Goal: Find specific page/section: Find specific page/section

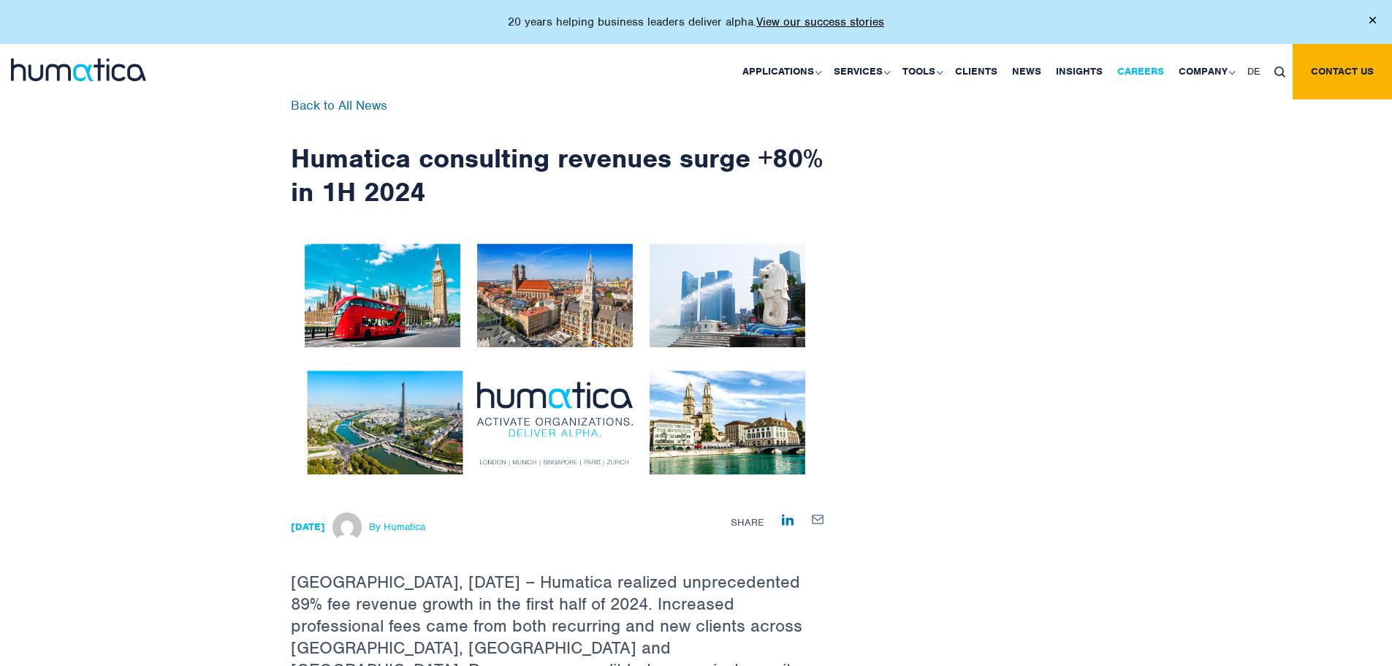
click at [1147, 61] on link "Careers" at bounding box center [1140, 72] width 61 height 56
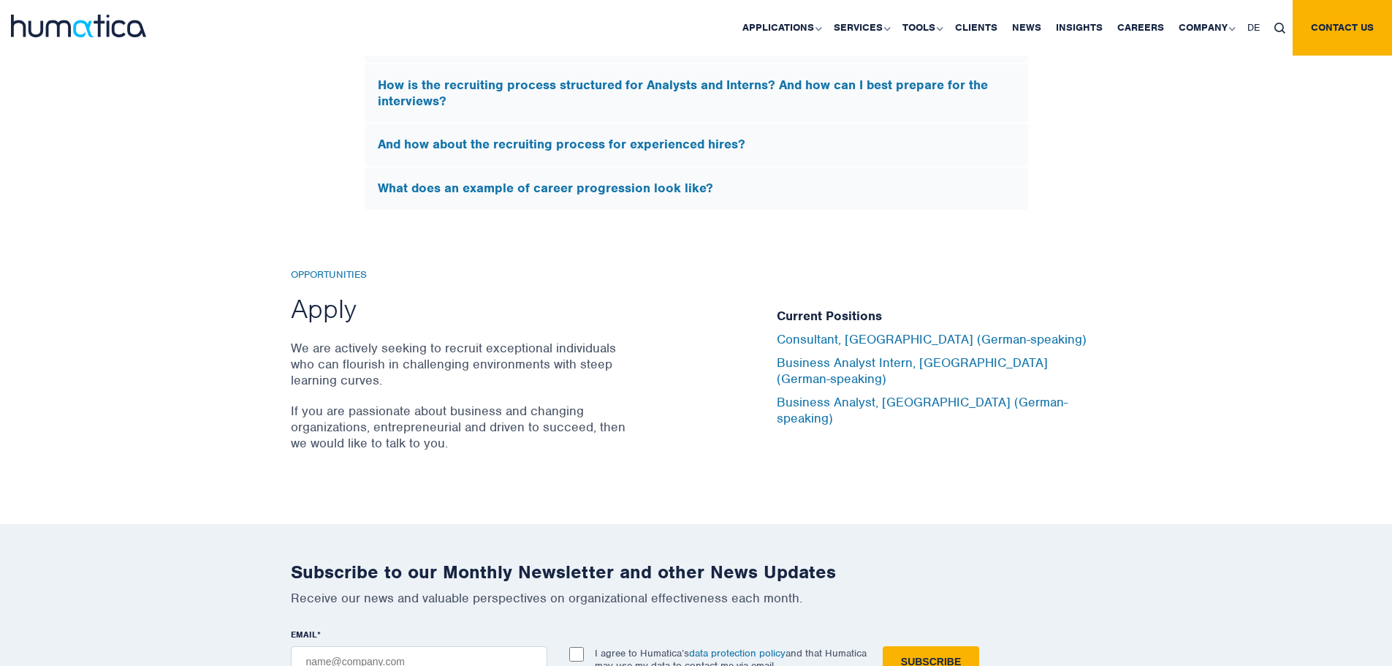
scroll to position [4668, 0]
click at [972, 348] on link "Consultant, [GEOGRAPHIC_DATA] (German-speaking)" at bounding box center [932, 340] width 310 height 16
click at [946, 406] on link "Business Analyst, [GEOGRAPHIC_DATA] (German-speaking)" at bounding box center [922, 411] width 291 height 32
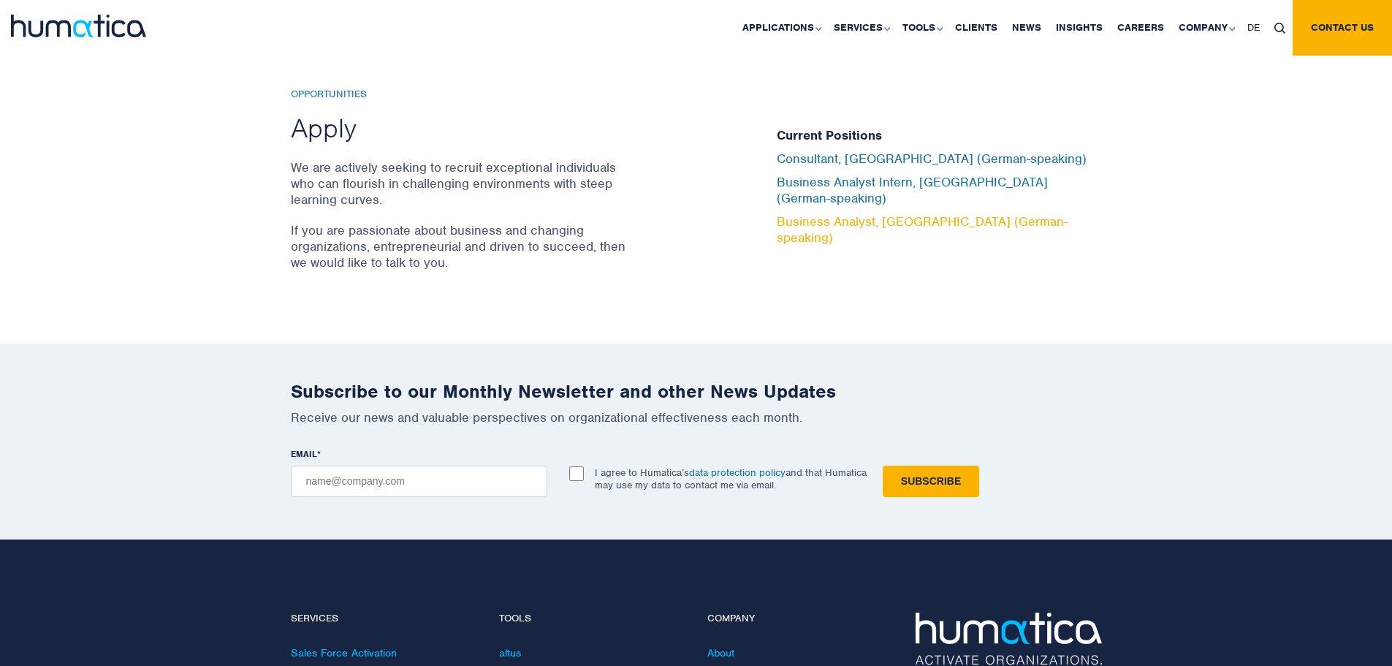
scroll to position [4850, 0]
click at [784, 335] on div "Opportunities Apply We are actively seeking to recruit exceptional individuals …" at bounding box center [696, 186] width 1392 height 314
